Goal: Task Accomplishment & Management: Use online tool/utility

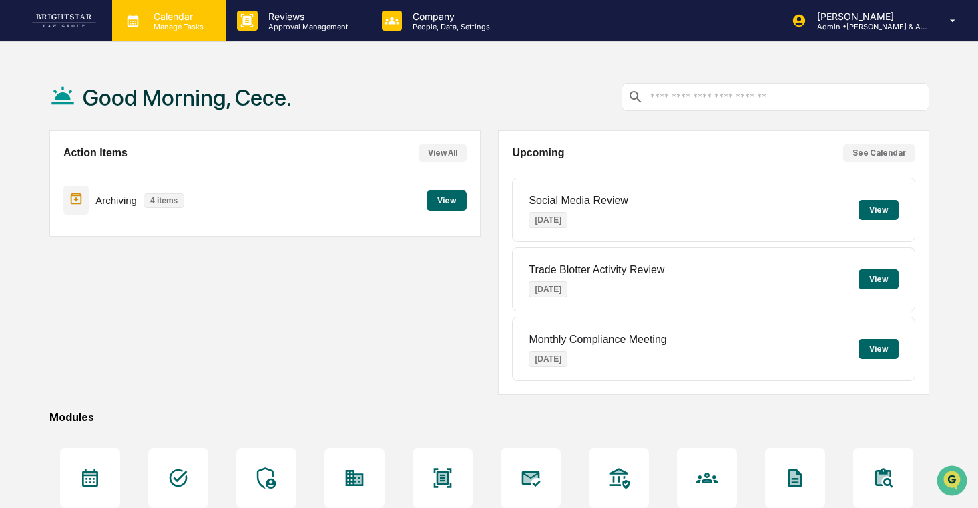
click at [158, 23] on p "Manage Tasks" at bounding box center [176, 26] width 67 height 9
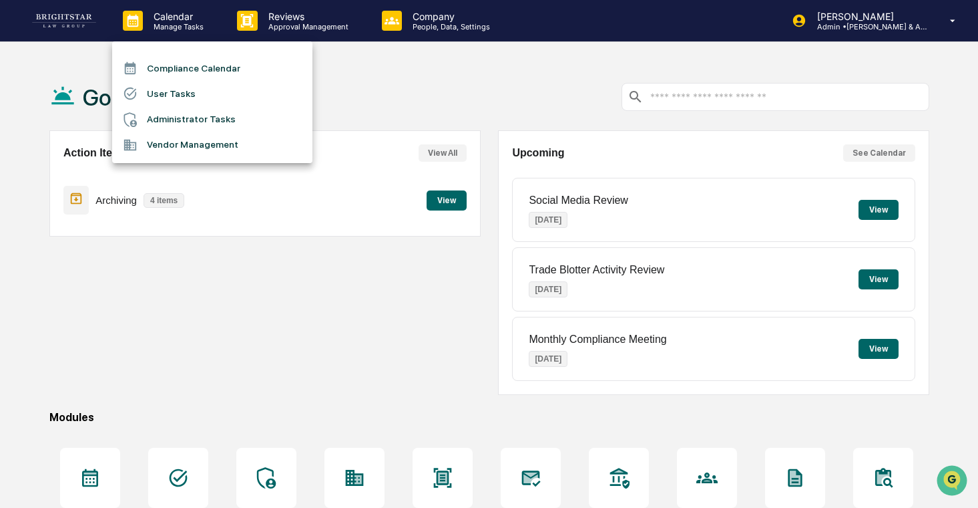
click at [216, 93] on li "User Tasks" at bounding box center [212, 93] width 200 height 25
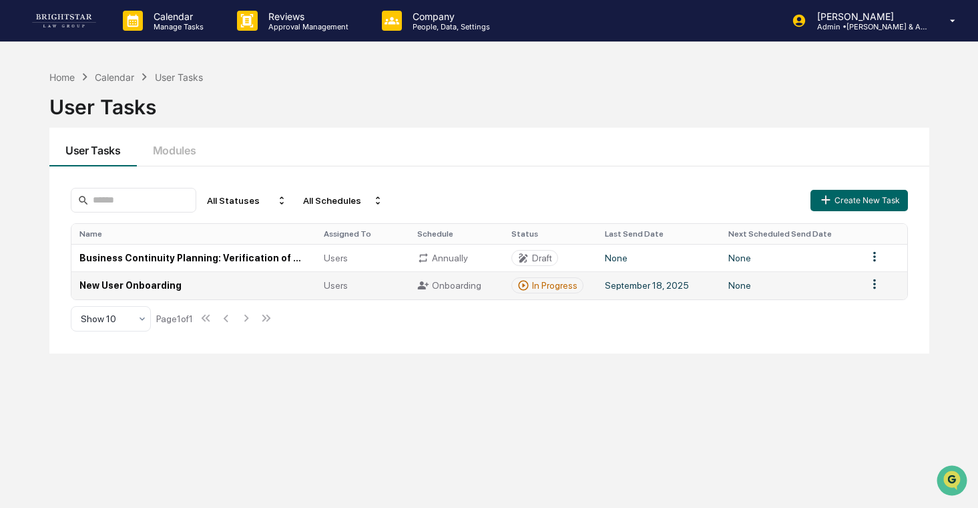
click at [246, 283] on td "New User Onboarding" at bounding box center [193, 284] width 244 height 27
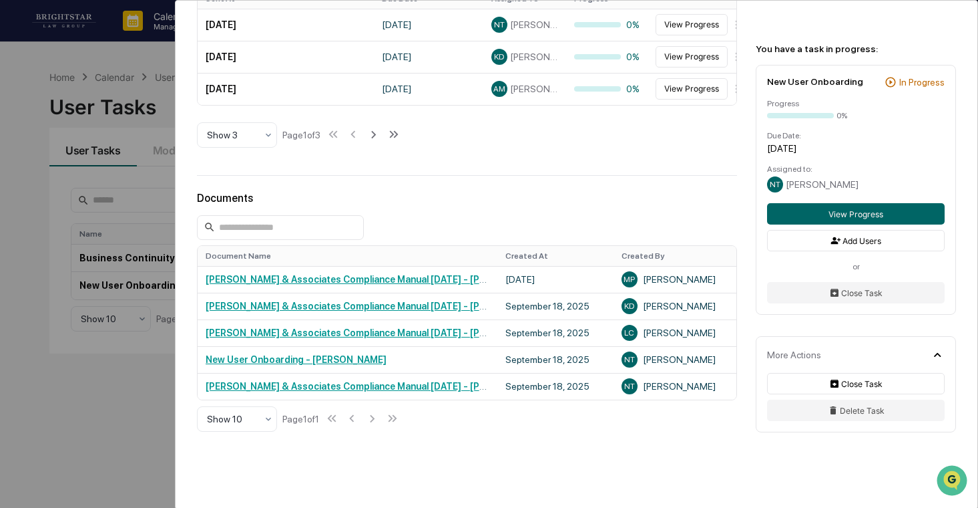
scroll to position [467, 0]
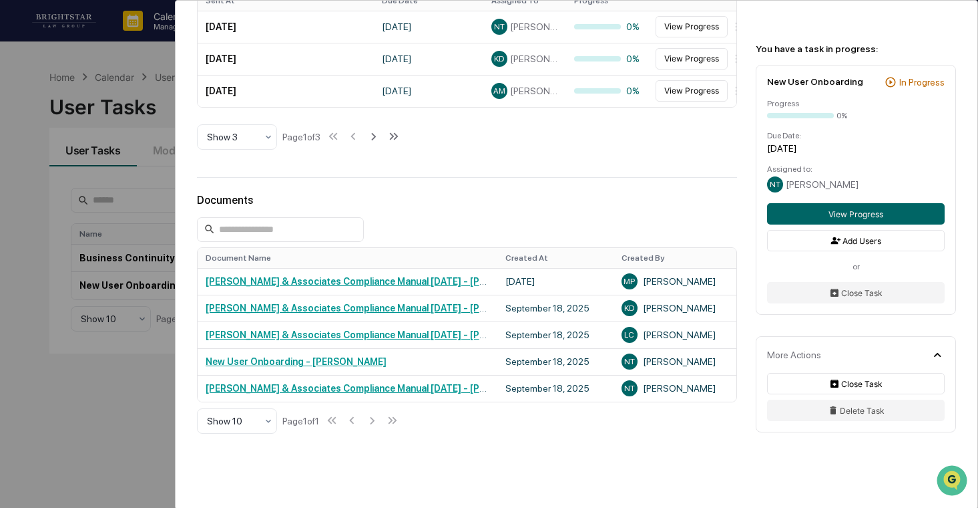
click at [98, 378] on div "User Tasks New User Onboarding New User Onboarding Active Welcome to Greenboard…" at bounding box center [489, 254] width 978 height 508
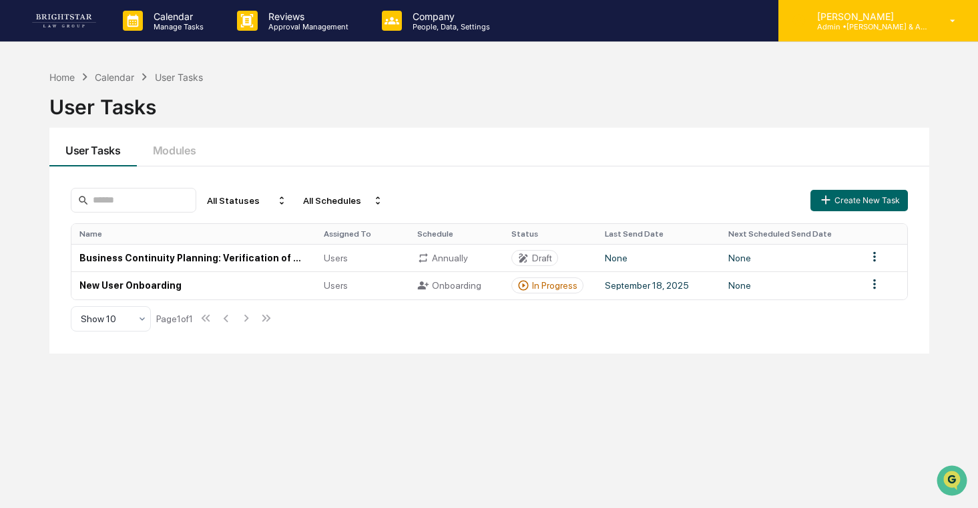
click at [859, 27] on p "Admin • [PERSON_NAME] & Associates" at bounding box center [869, 26] width 124 height 9
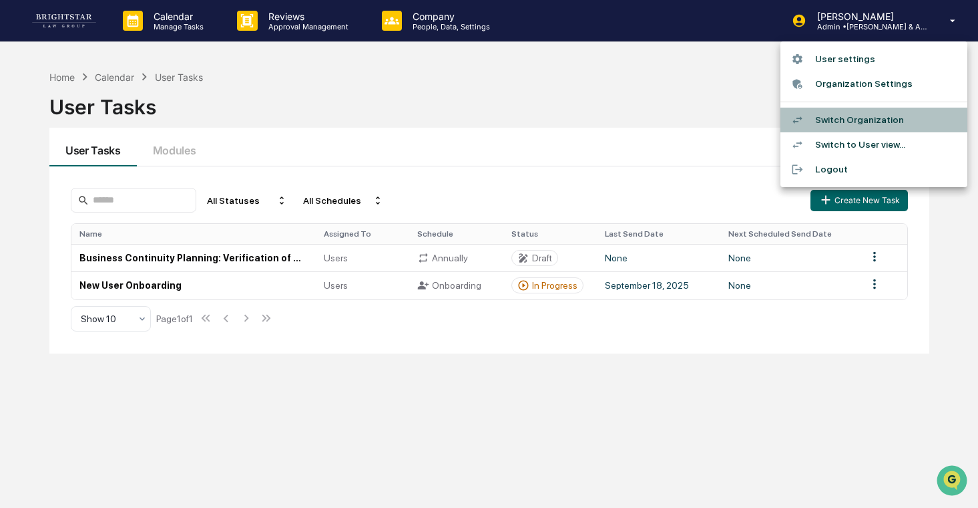
click at [854, 124] on li "Switch Organization" at bounding box center [874, 120] width 187 height 25
